Goal: Communication & Community: Ask a question

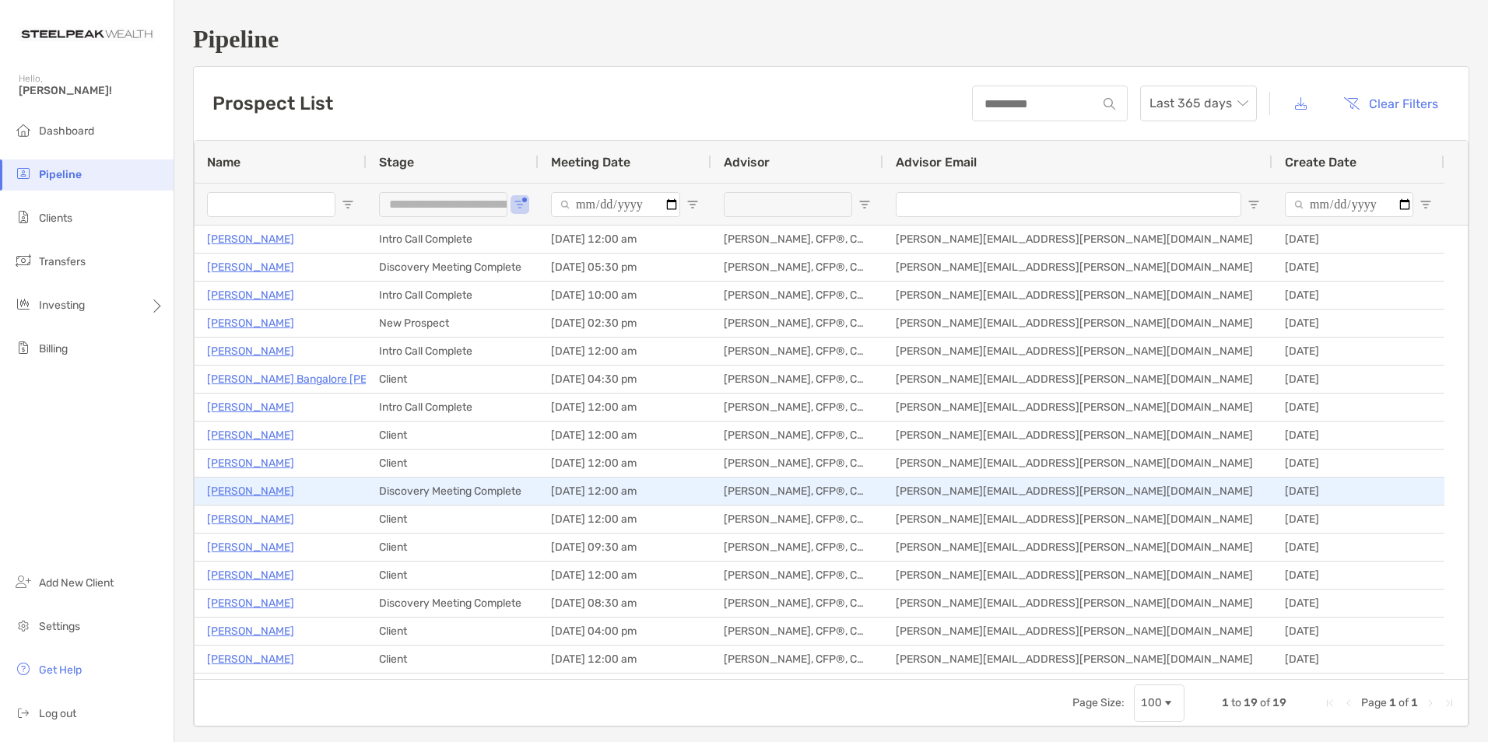
click at [254, 497] on p "[PERSON_NAME]" at bounding box center [250, 491] width 87 height 19
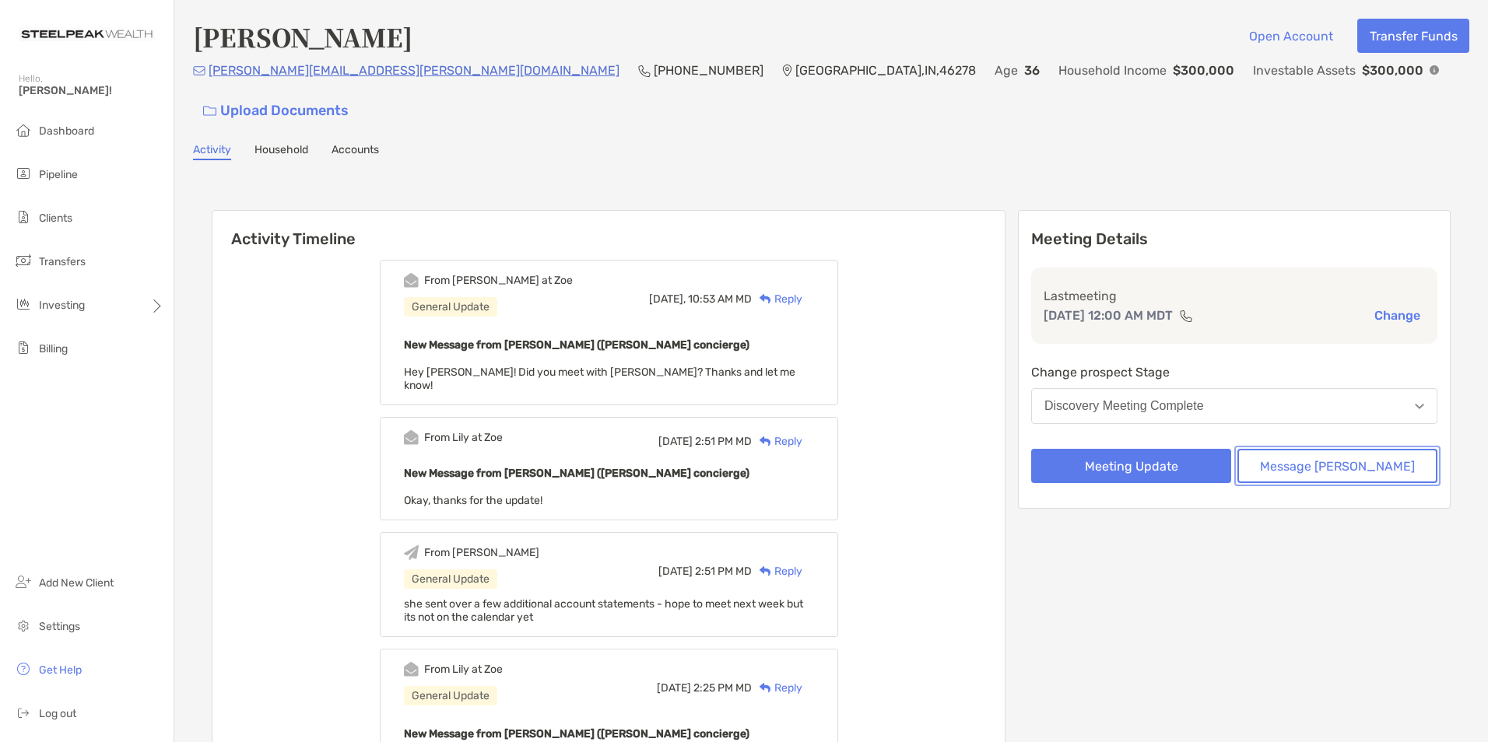
click at [1353, 449] on button "Message [PERSON_NAME]" at bounding box center [1337, 466] width 200 height 34
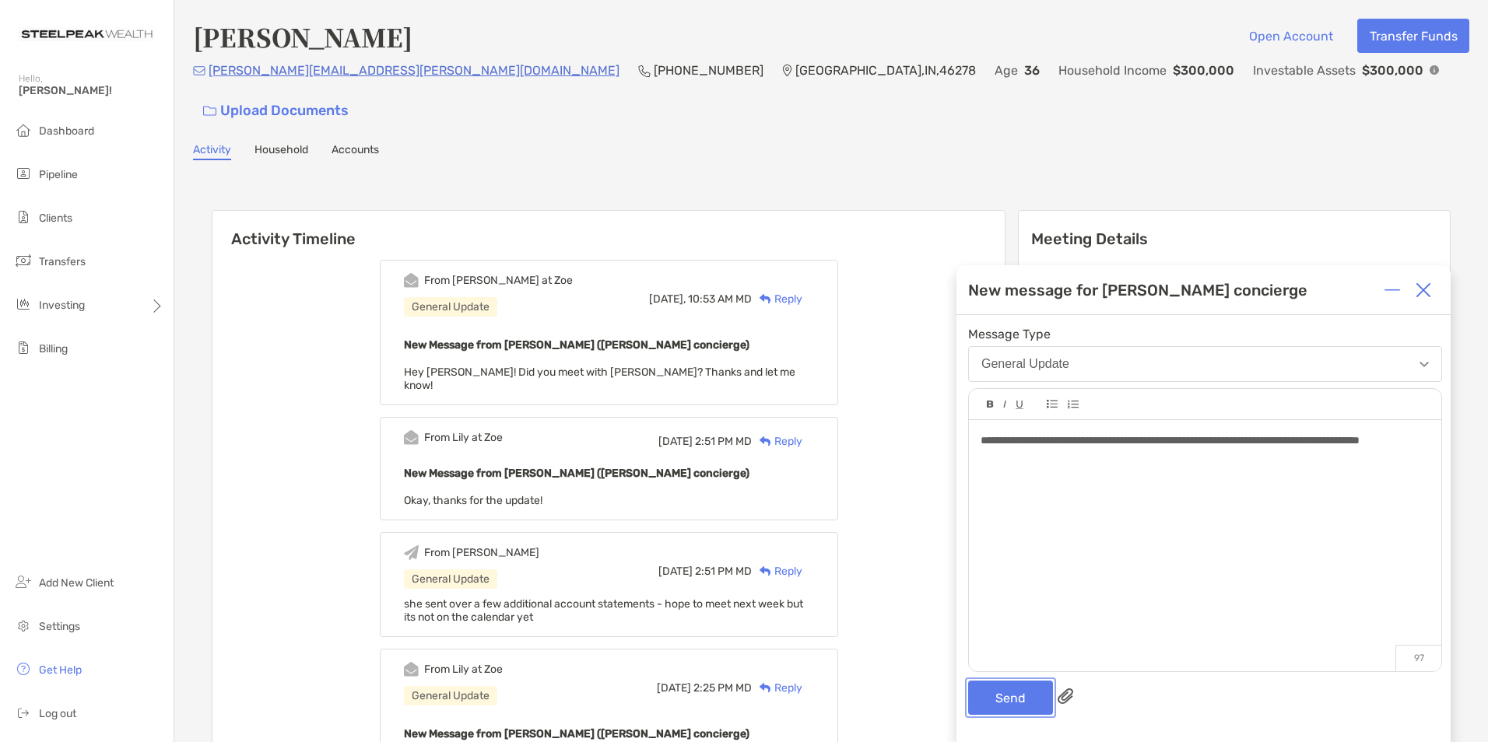
click at [993, 692] on button "Send" at bounding box center [1010, 698] width 85 height 34
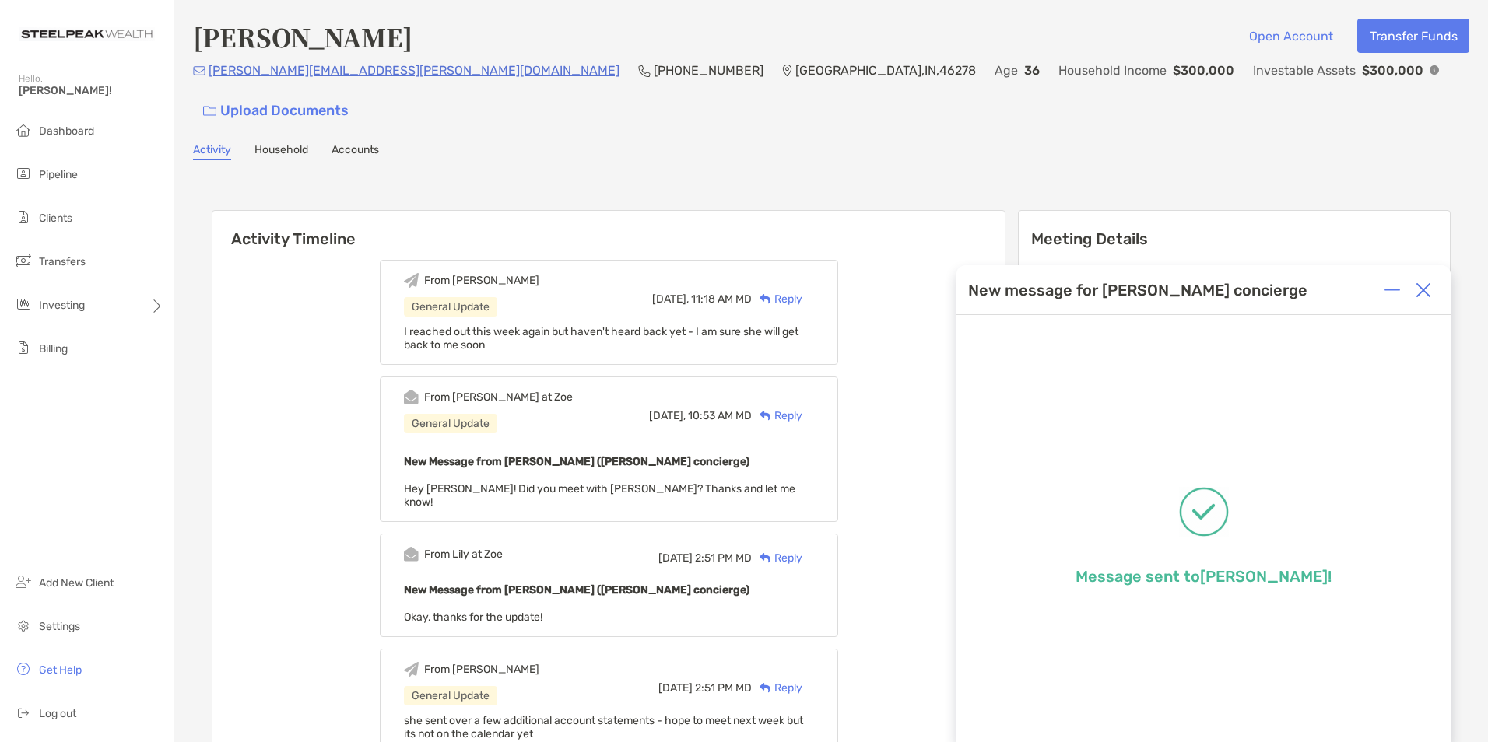
click at [1426, 289] on img at bounding box center [1424, 290] width 16 height 16
